Goal: Task Accomplishment & Management: Complete application form

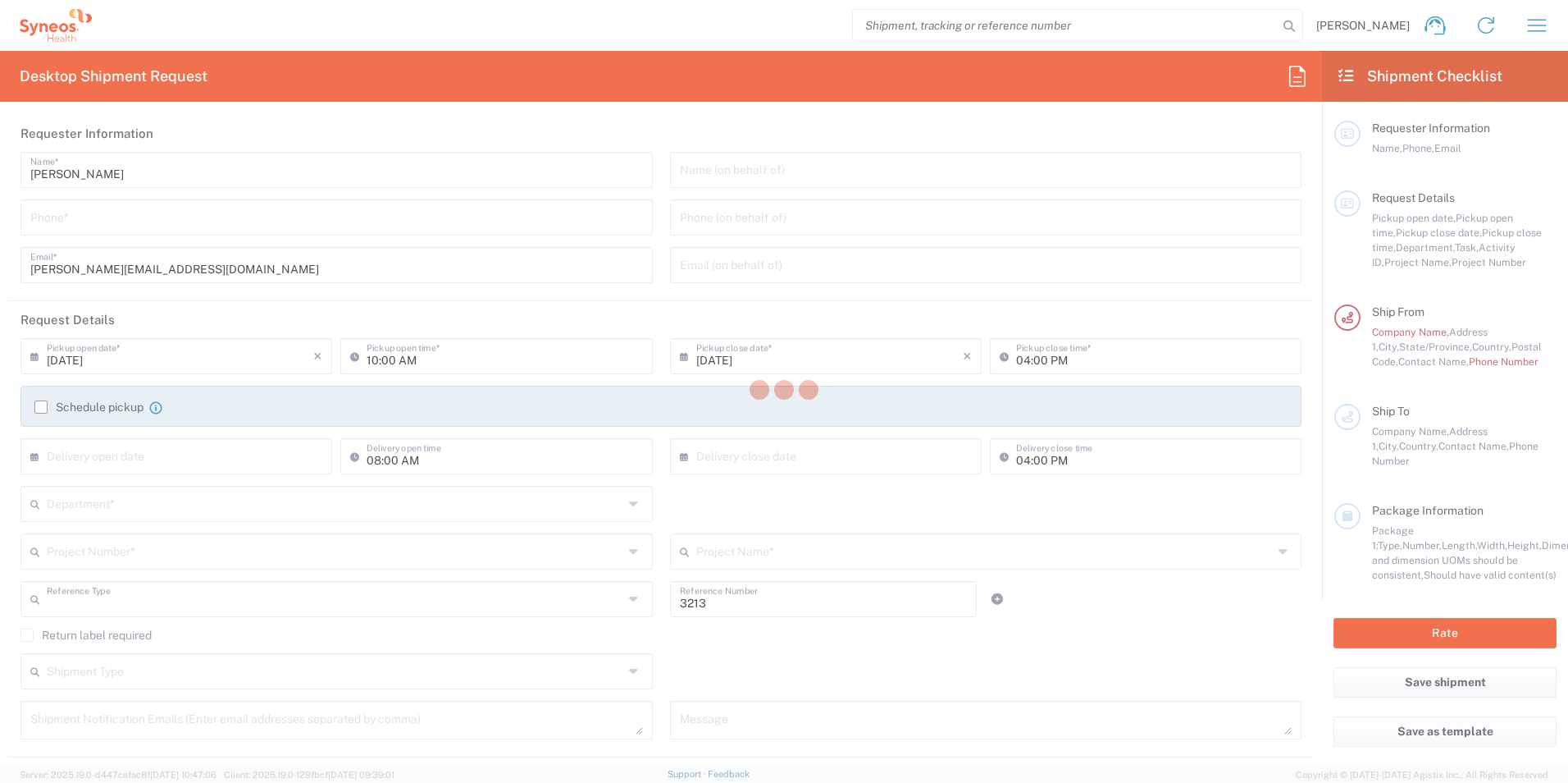
type input "Department"
type input "[US_STATE]"
type input "[GEOGRAPHIC_DATA]"
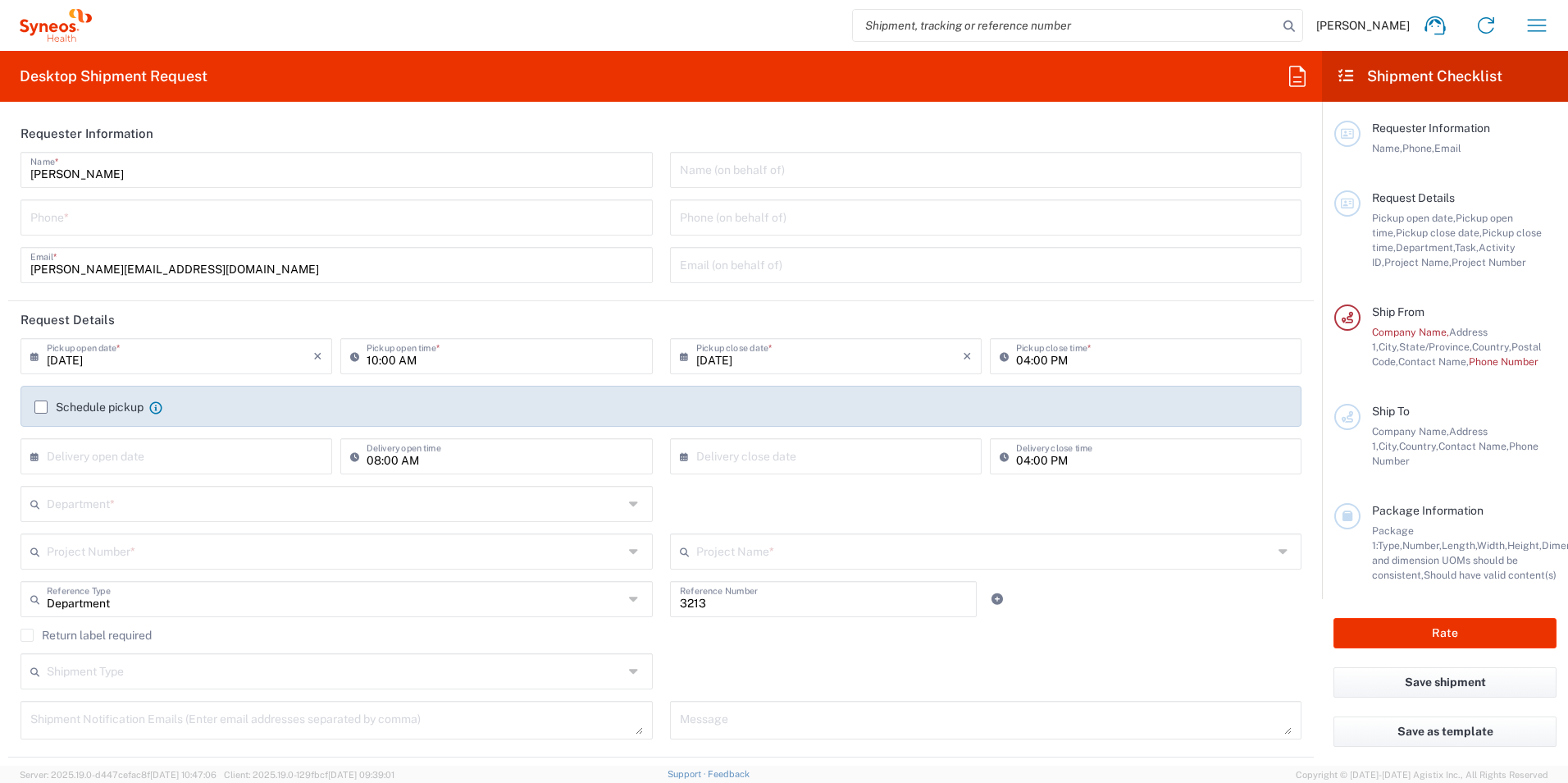
type input "Syneos Health, LLC-[GEOGRAPHIC_DATA] [GEOGRAPHIC_DATA] [GEOGRAPHIC_DATA]"
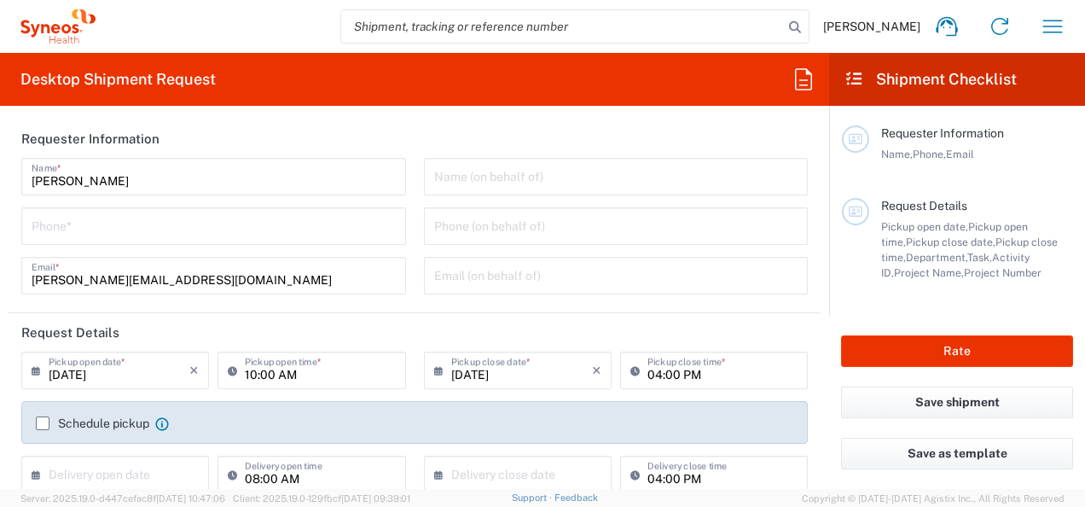
click at [214, 218] on input "tel" at bounding box center [214, 225] width 364 height 30
type input "3166801741"
click at [382, 136] on header "Requester Information" at bounding box center [415, 138] width 812 height 38
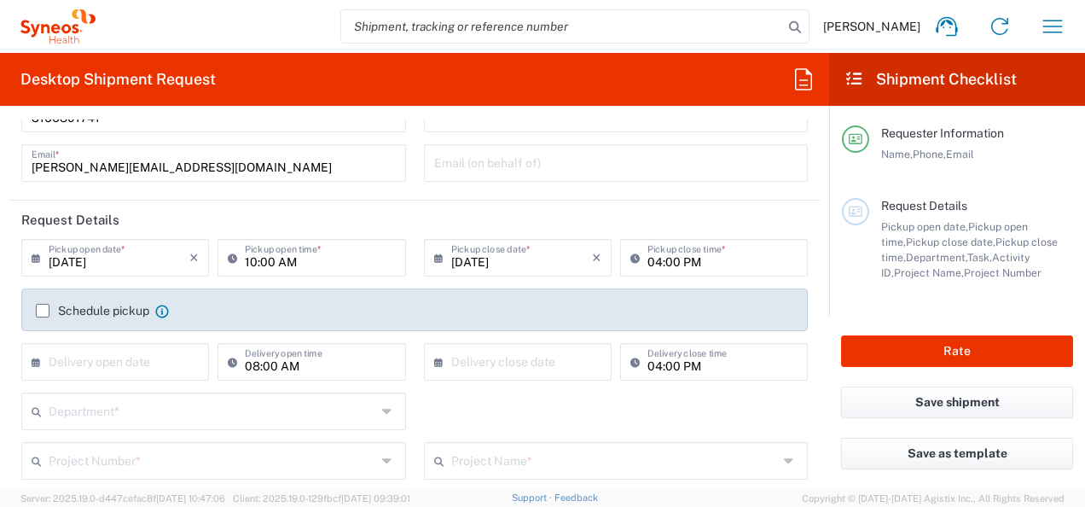
scroll to position [85, 0]
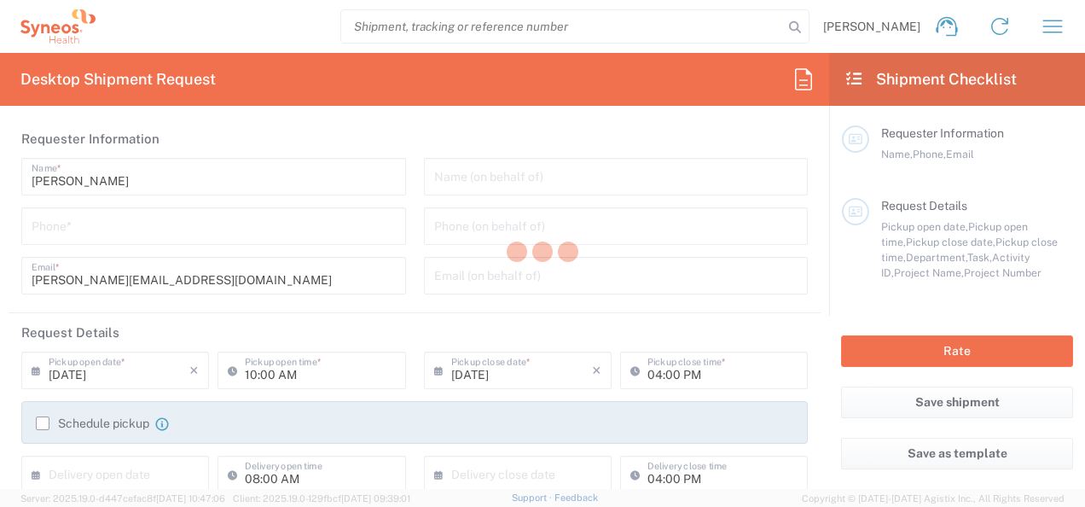
type input "Department"
type input "[US_STATE]"
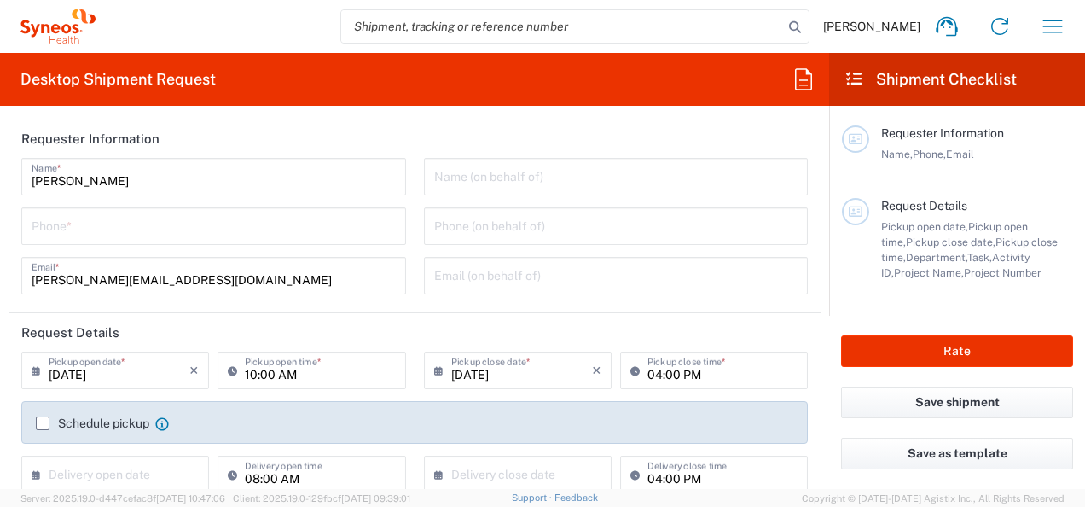
type input "[GEOGRAPHIC_DATA]"
type input "Syneos Health, LLC-[GEOGRAPHIC_DATA] [GEOGRAPHIC_DATA] [GEOGRAPHIC_DATA]"
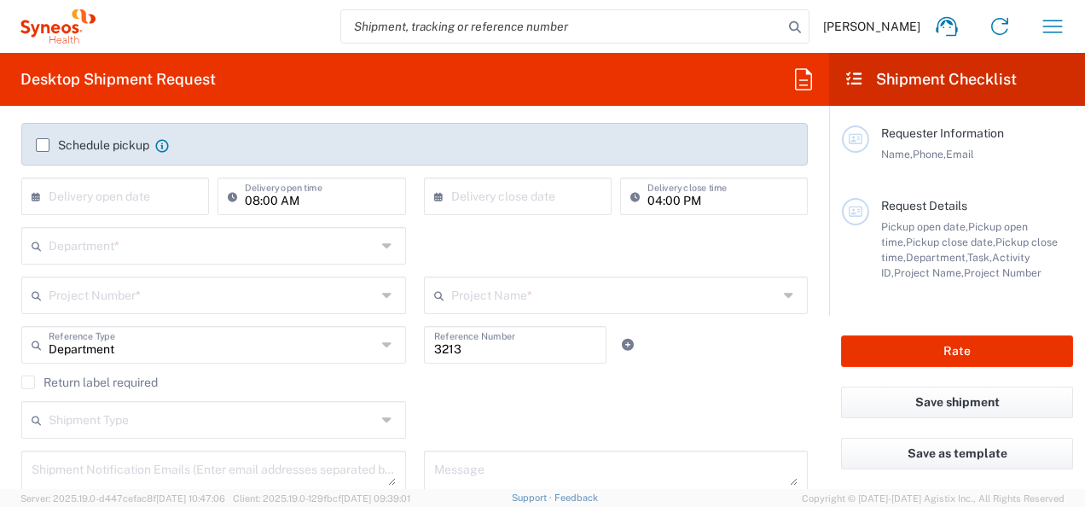
scroll to position [85, 0]
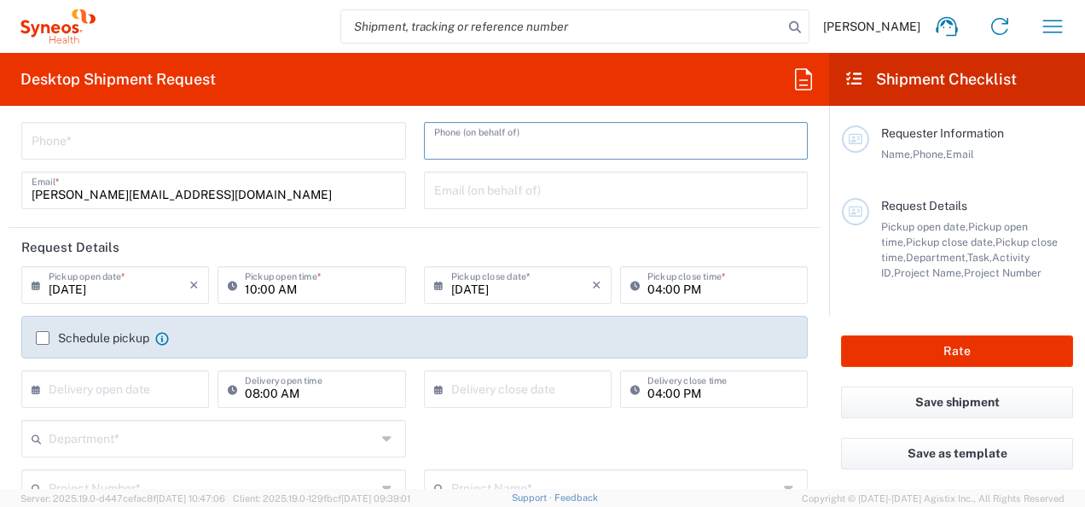
click at [505, 137] on input "tel" at bounding box center [616, 140] width 364 height 30
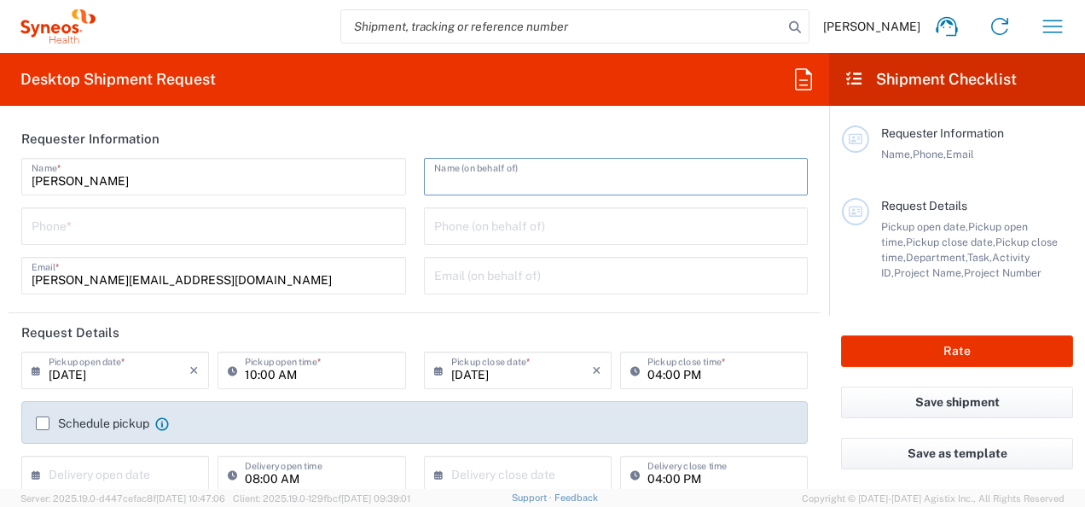
click at [440, 172] on input "text" at bounding box center [616, 175] width 364 height 30
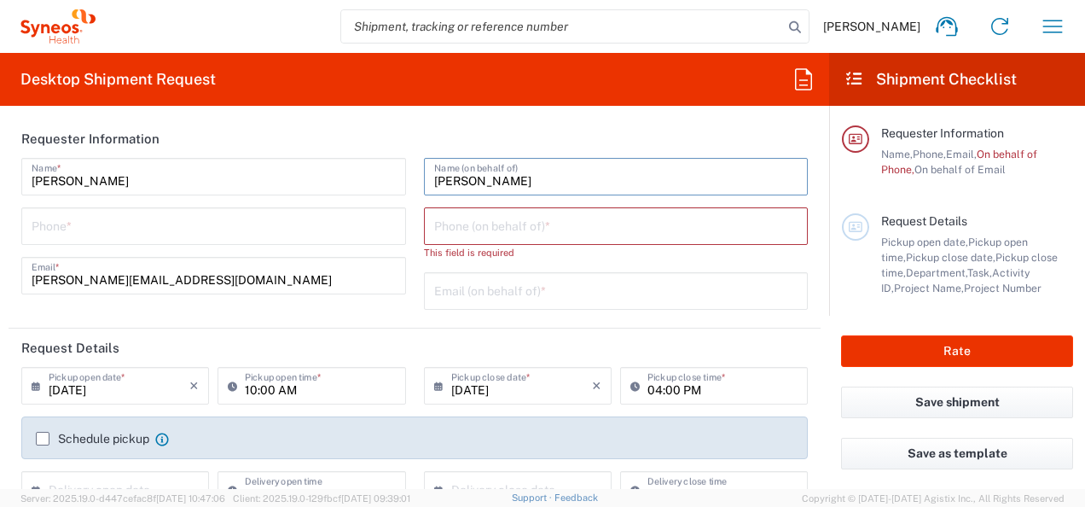
click at [519, 181] on input "[PERSON_NAME]" at bounding box center [616, 175] width 364 height 30
paste input "[PERSON_NAME]"
click at [519, 182] on input "[PERSON_NAME]" at bounding box center [616, 175] width 364 height 30
paste input "Galatioto"
type input "Amanda GalatiotGalatiotoo"
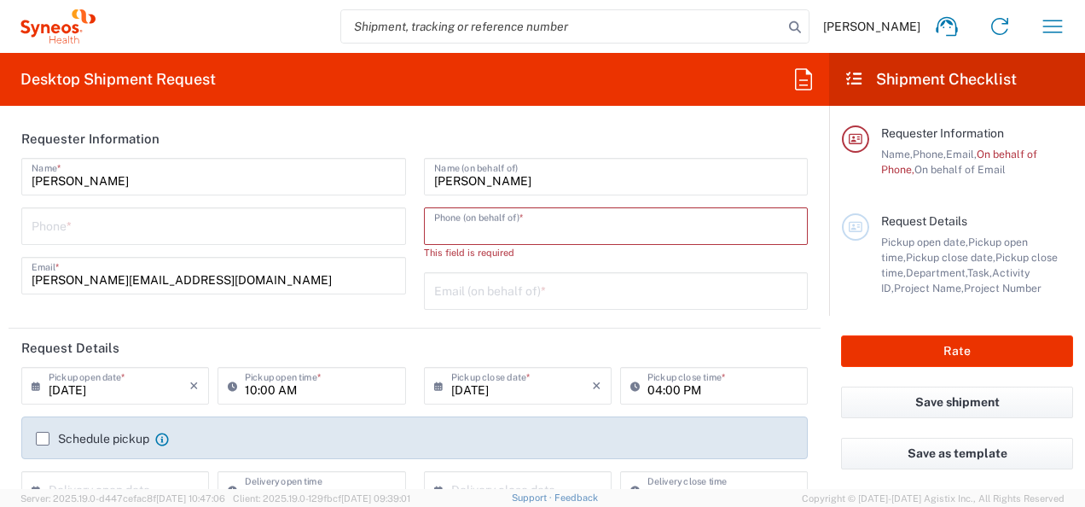
click at [481, 217] on input "tel" at bounding box center [616, 225] width 364 height 30
drag, startPoint x: 476, startPoint y: 231, endPoint x: 432, endPoint y: 227, distance: 44.6
click at [476, 231] on input "tel" at bounding box center [616, 225] width 364 height 30
paste input "+1 (919) 7452710"
click at [434, 227] on input "+1 (919) 7452710" at bounding box center [616, 225] width 364 height 30
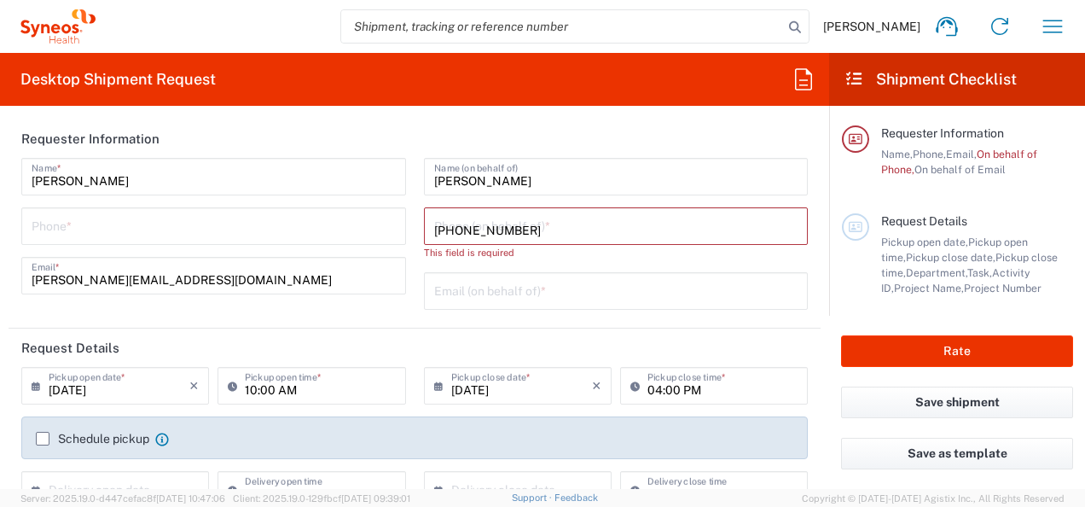
paste input "+1 (919) 7452710"
click at [434, 227] on input "++1 (919) 74527101 (919) 7452710" at bounding box center [616, 225] width 364 height 30
drag, startPoint x: 631, startPoint y: 225, endPoint x: 386, endPoint y: 235, distance: 245.8
click at [386, 235] on div "Julie Self Name * Phone * julie.self@syneoshealth.com Email * Amanda GalatiotGa…" at bounding box center [415, 240] width 804 height 164
paste input "tel"
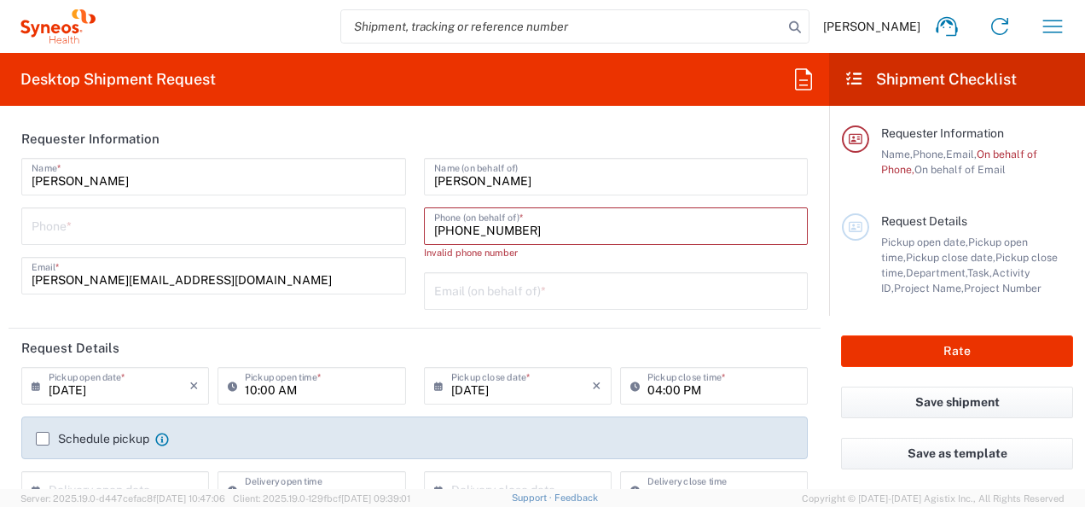
type input "+1 (919) 7452710"
click at [406, 282] on div "Julie Self Name * Phone * julie.self@syneoshealth.com Email *" at bounding box center [214, 240] width 403 height 164
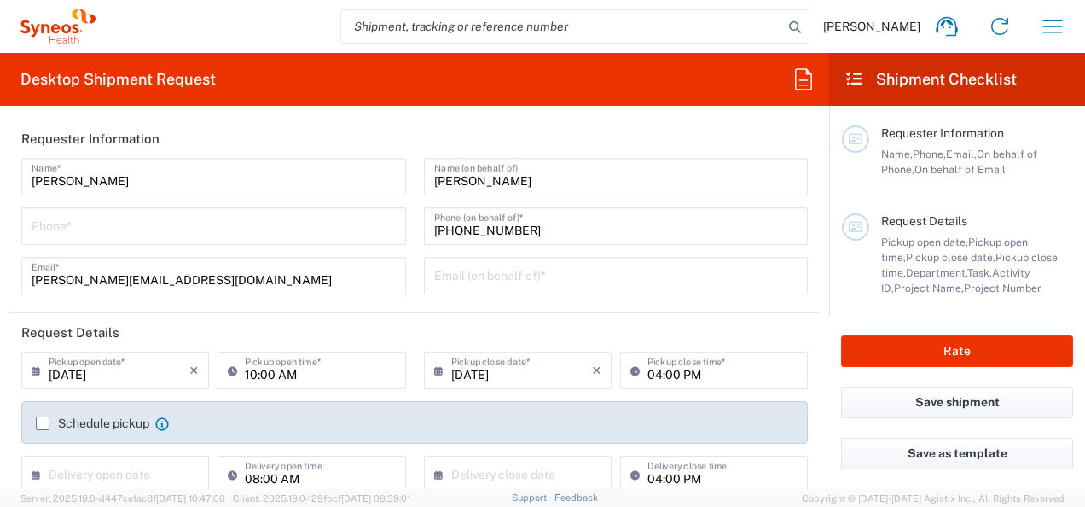
click at [406, 282] on div "Julie Self Name * Phone * julie.self@syneoshealth.com Email *" at bounding box center [214, 232] width 403 height 148
drag, startPoint x: 428, startPoint y: 278, endPoint x: 1015, endPoint y: 260, distance: 587.1
click at [434, 278] on input "text" at bounding box center [616, 274] width 364 height 30
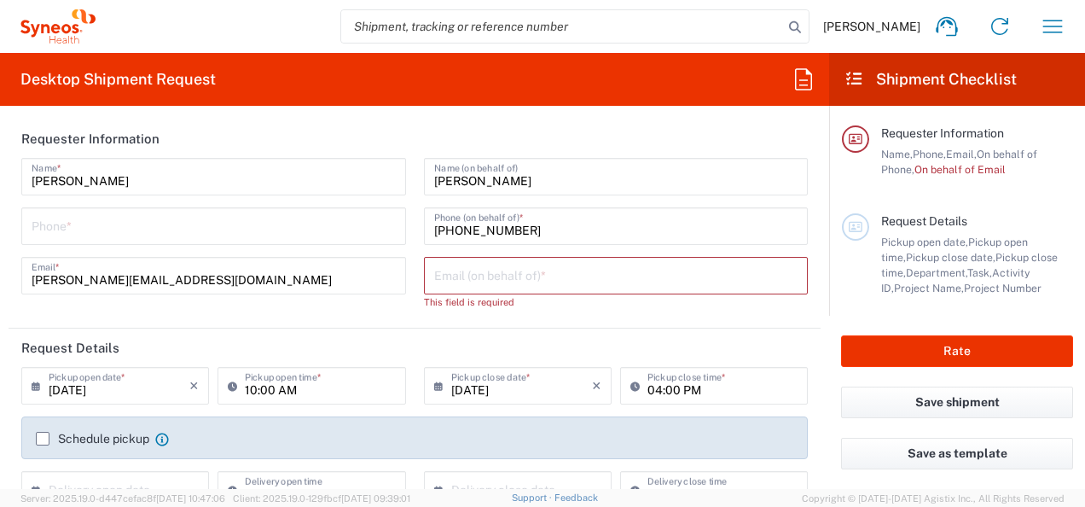
click at [574, 281] on input "text" at bounding box center [616, 274] width 364 height 30
paste input "amanda.galatioto@syneoshealth.com"
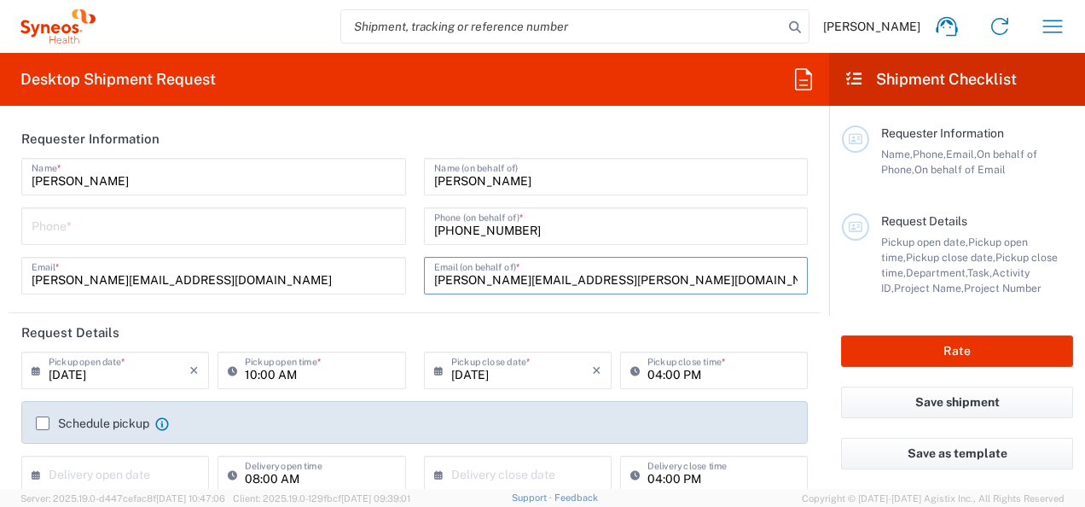
type input "amanda.galatioto@syneoshealth.com"
click at [398, 316] on header "Request Details" at bounding box center [415, 332] width 812 height 38
drag, startPoint x: 291, startPoint y: 226, endPoint x: 331, endPoint y: 203, distance: 46.2
click at [291, 226] on input "tel" at bounding box center [214, 225] width 364 height 30
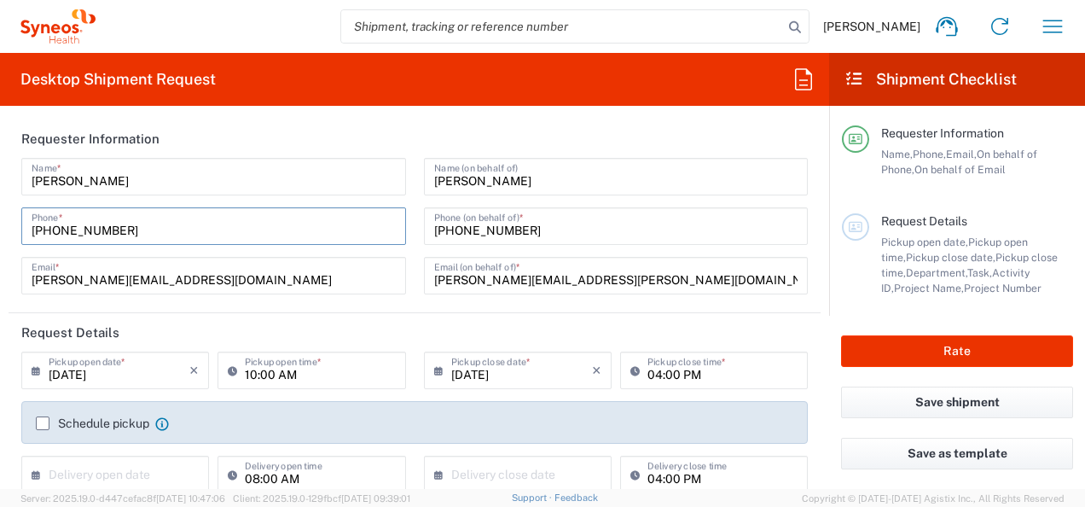
type input "316-680-1741"
click at [473, 227] on input "+1 (919) 7452710" at bounding box center [616, 225] width 364 height 30
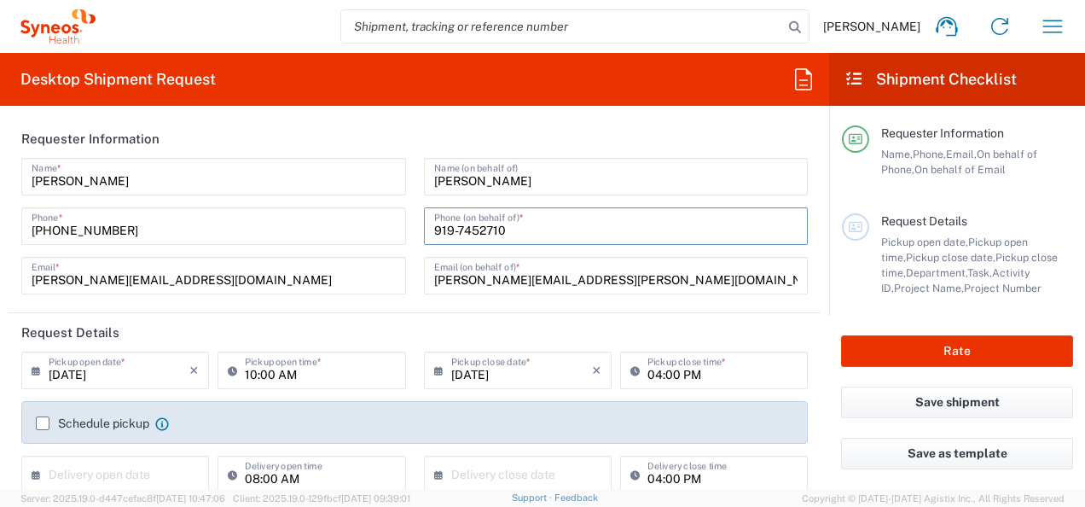
click at [470, 233] on input "919-7452710" at bounding box center [616, 225] width 364 height 30
type input "919-745-2710"
click at [415, 231] on div "Amanda GalatiotGalatiotoo Name (on behalf of) 919-745-2710 Phone (on behalf of)…" at bounding box center [616, 232] width 403 height 148
click at [639, 181] on input "Amanda GalatiotGalatiotoo" at bounding box center [616, 175] width 364 height 30
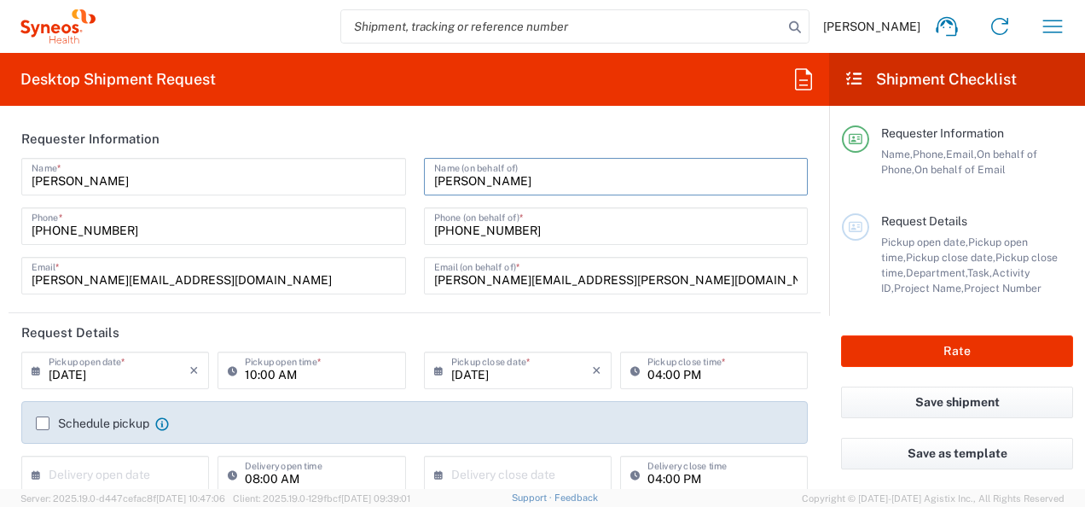
type input "Amanda Galatioto"
click at [357, 122] on header "Requester Information" at bounding box center [415, 138] width 812 height 38
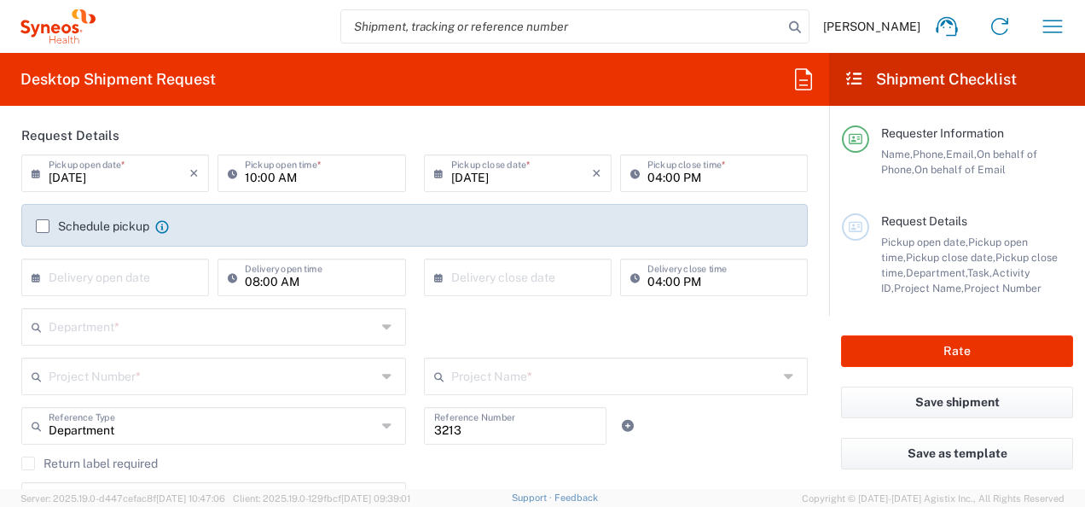
scroll to position [171, 0]
